Goal: Find specific page/section: Find specific page/section

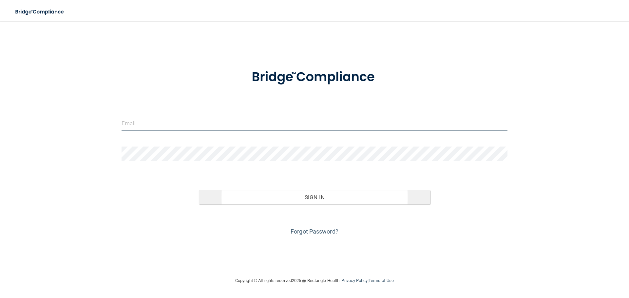
type input "[EMAIL_ADDRESS][DOMAIN_NAME]"
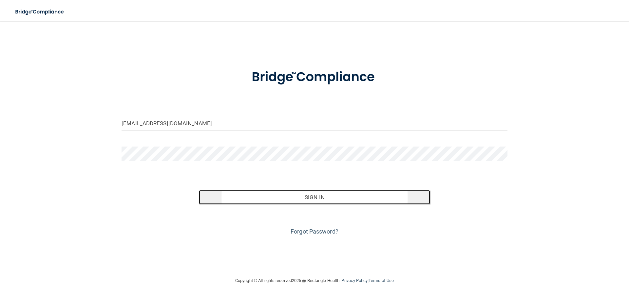
click at [227, 198] on button "Sign In" at bounding box center [315, 197] width 232 height 14
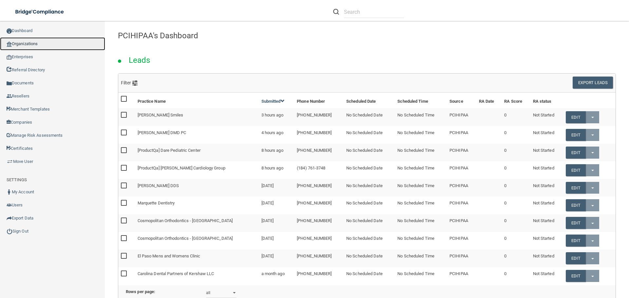
click at [39, 45] on link "Organizations" at bounding box center [52, 43] width 105 height 13
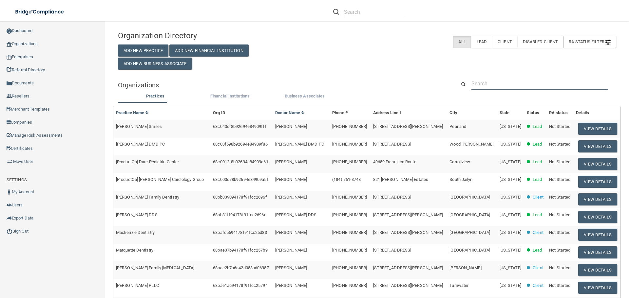
drag, startPoint x: 543, startPoint y: 89, endPoint x: 536, endPoint y: 84, distance: 8.5
click at [543, 88] on input "text" at bounding box center [539, 84] width 136 height 12
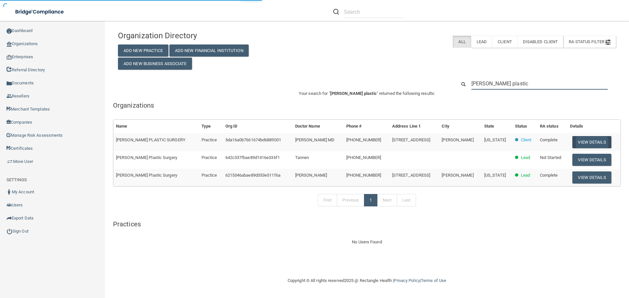
type input "[PERSON_NAME] plastic"
click at [597, 139] on button "View Details" at bounding box center [591, 142] width 39 height 12
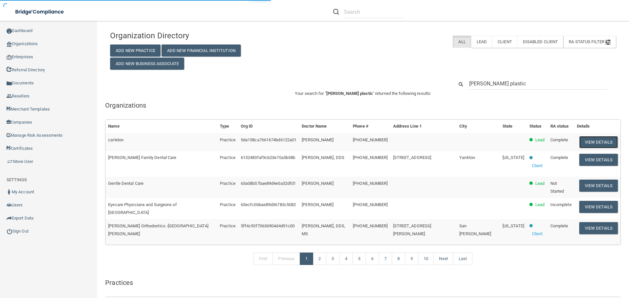
click at [579, 141] on button "View Details" at bounding box center [598, 142] width 39 height 12
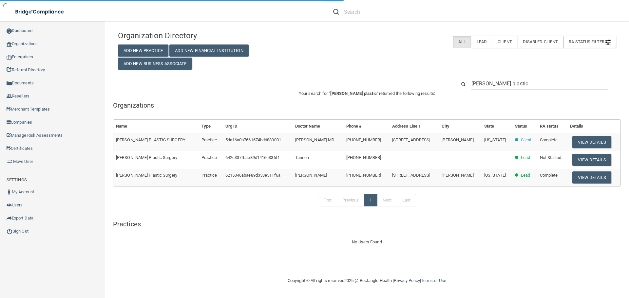
drag, startPoint x: 518, startPoint y: 69, endPoint x: 517, endPoint y: 86, distance: 16.7
click at [518, 70] on div "Organization Directory Add New Practice Add New Financial Institution Add New B…" at bounding box center [367, 137] width 498 height 219
click at [517, 86] on input "[PERSON_NAME] plastic" at bounding box center [539, 84] width 136 height 12
click at [223, 135] on td "5da16a0b7661674bd6889001" at bounding box center [258, 142] width 70 height 18
click at [591, 145] on button "View Details" at bounding box center [591, 142] width 39 height 12
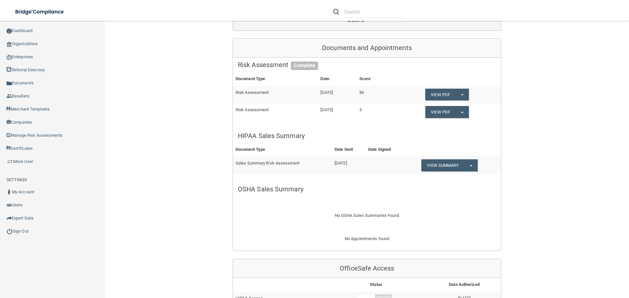
scroll to position [91, 0]
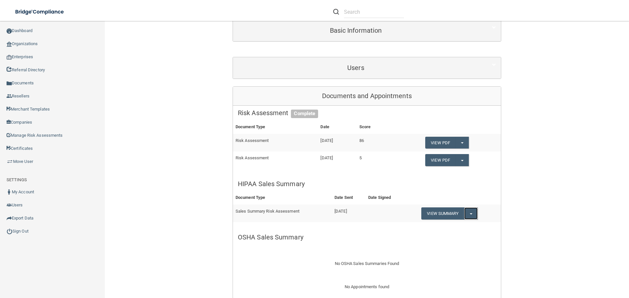
drag, startPoint x: 472, startPoint y: 189, endPoint x: 474, endPoint y: 193, distance: 4.8
click at [472, 208] on button "Split button!" at bounding box center [470, 214] width 13 height 12
click at [453, 242] on link "Download as PDF" at bounding box center [451, 247] width 61 height 10
